Goal: Find contact information: Find contact information

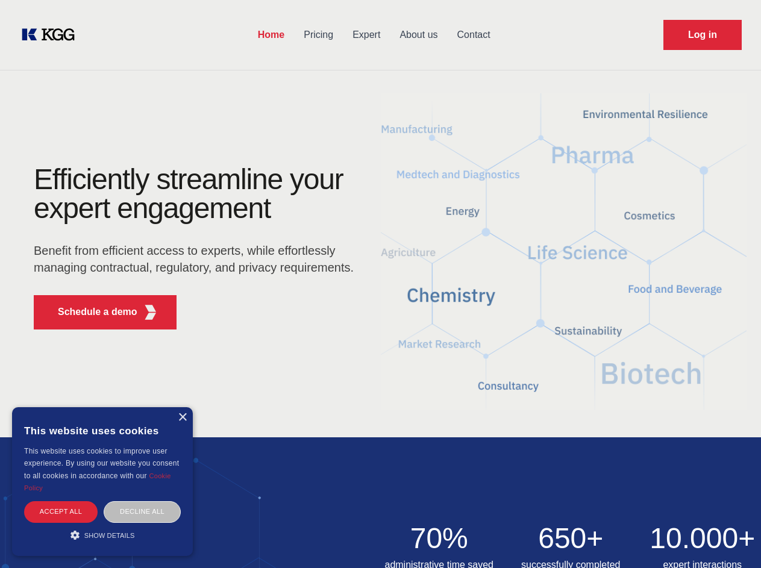
click at [380, 284] on div "Efficiently streamline your expert engagement Benefit from efficient access to …" at bounding box center [197, 252] width 366 height 174
click at [90, 312] on p "Schedule a demo" at bounding box center [98, 312] width 80 height 14
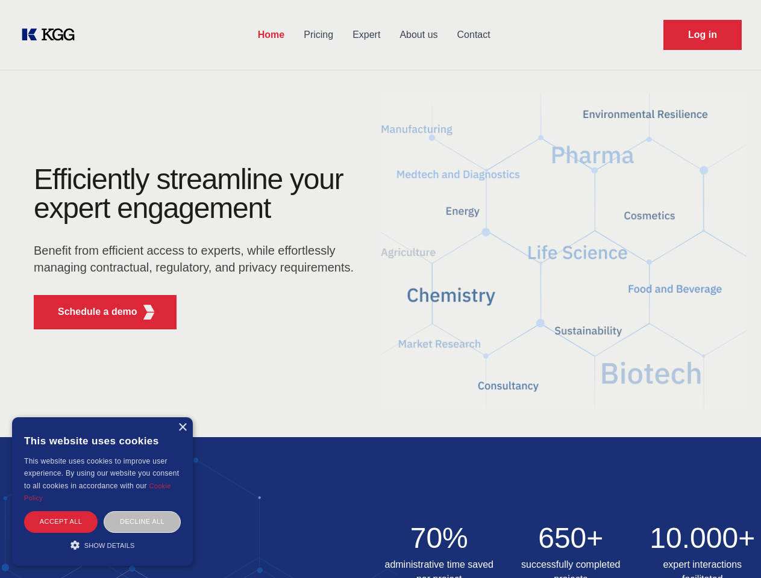
click at [182, 418] on div "× This website uses cookies This website uses cookies to improve user experienc…" at bounding box center [102, 492] width 181 height 149
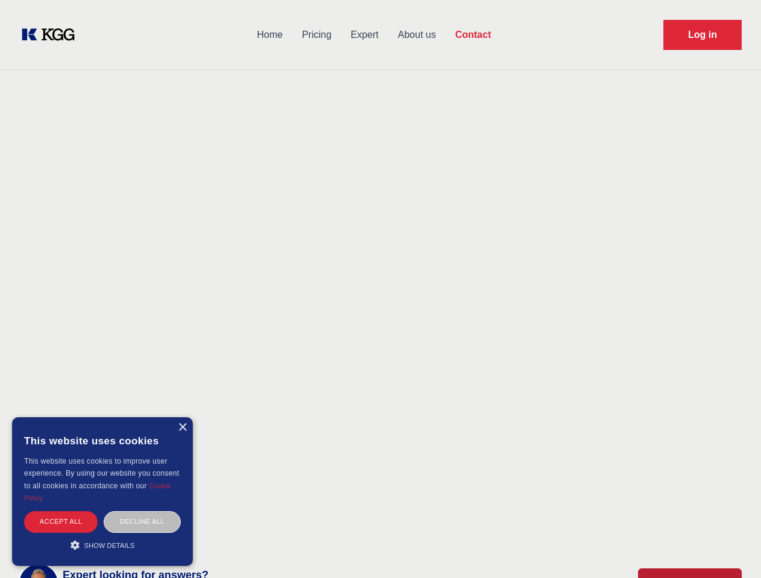
click at [61, 512] on div "Accept all" at bounding box center [61, 522] width 74 height 21
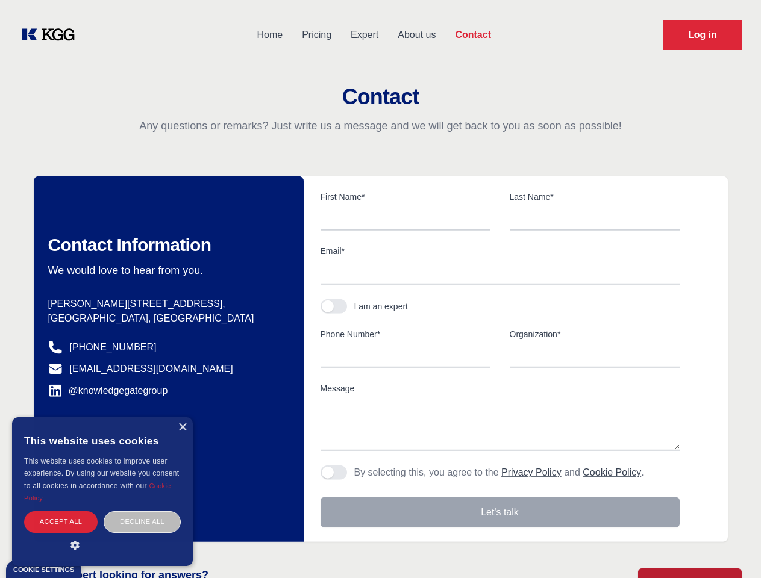
click at [142, 512] on div "Decline all" at bounding box center [142, 522] width 77 height 21
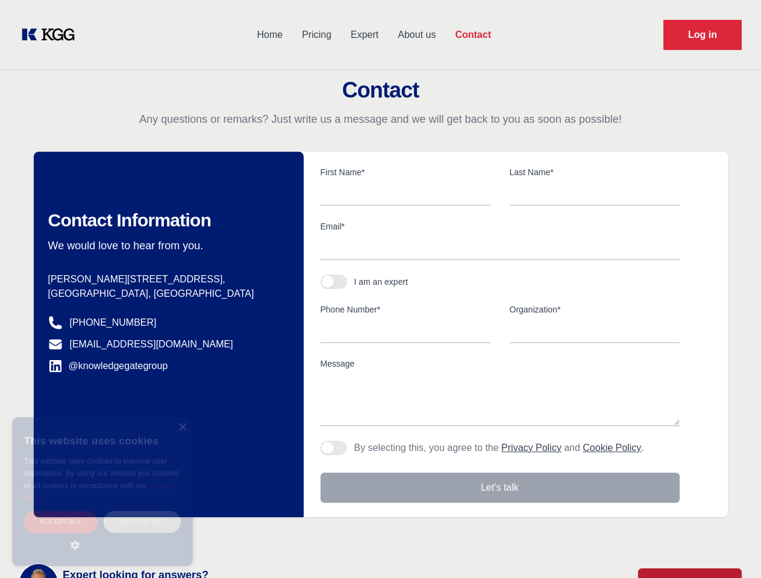
click at [102, 535] on main "Contact Any questions or remarks? Just write us a message and we will get back …" at bounding box center [380, 313] width 761 height 627
